Goal: Task Accomplishment & Management: Manage account settings

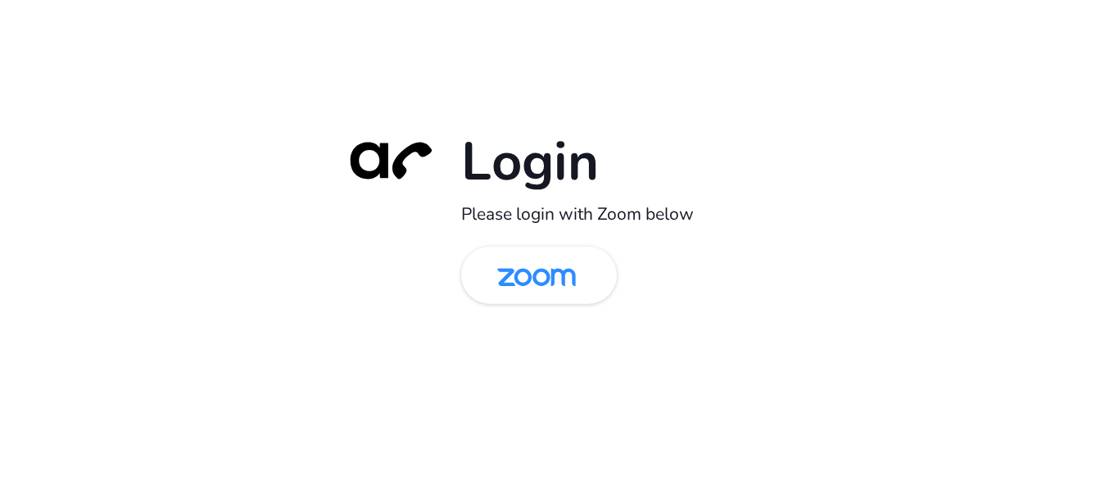
drag, startPoint x: 524, startPoint y: 267, endPoint x: 274, endPoint y: 275, distance: 249.2
click at [524, 267] on img at bounding box center [536, 276] width 113 height 53
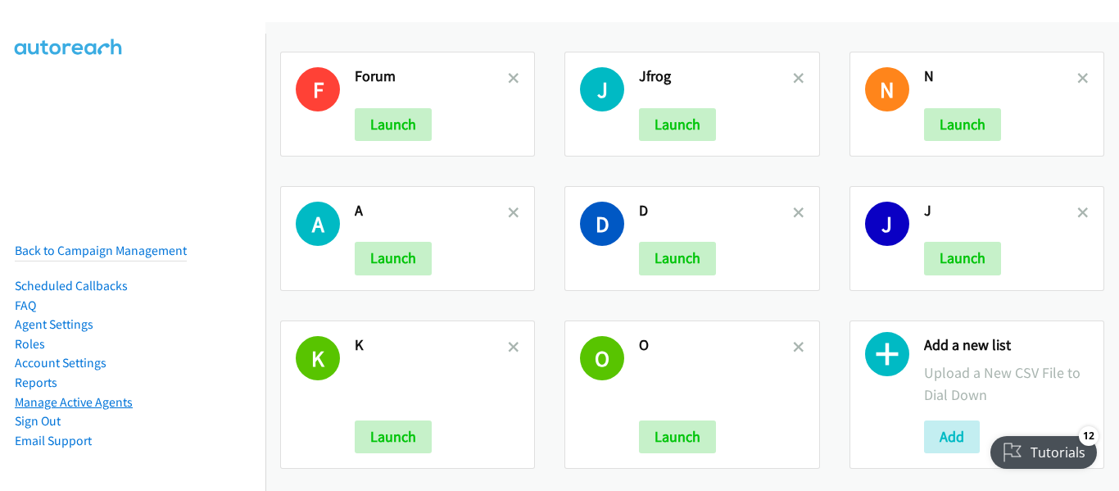
click at [76, 394] on link "Manage Active Agents" at bounding box center [74, 402] width 118 height 16
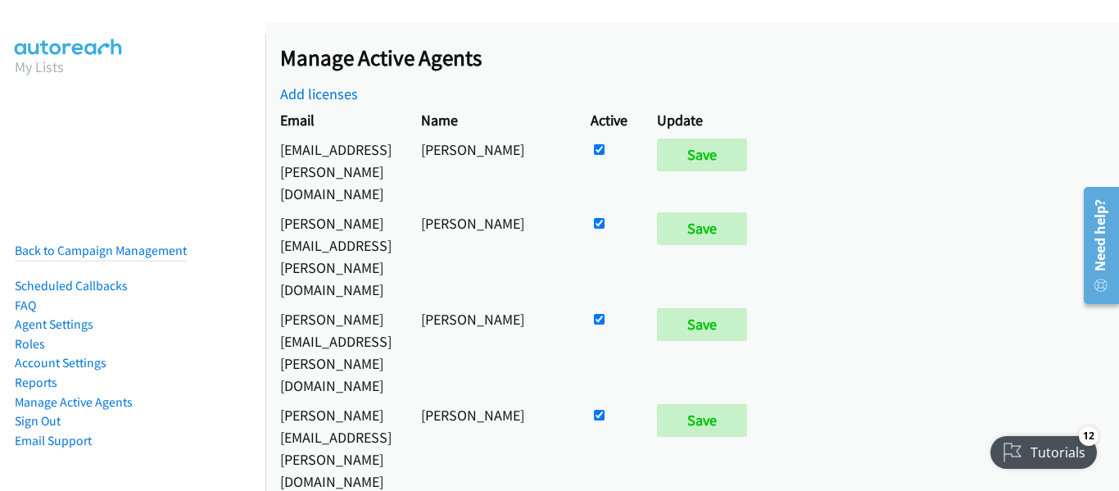
scroll to position [746, 0]
